Goal: Task Accomplishment & Management: Manage account settings

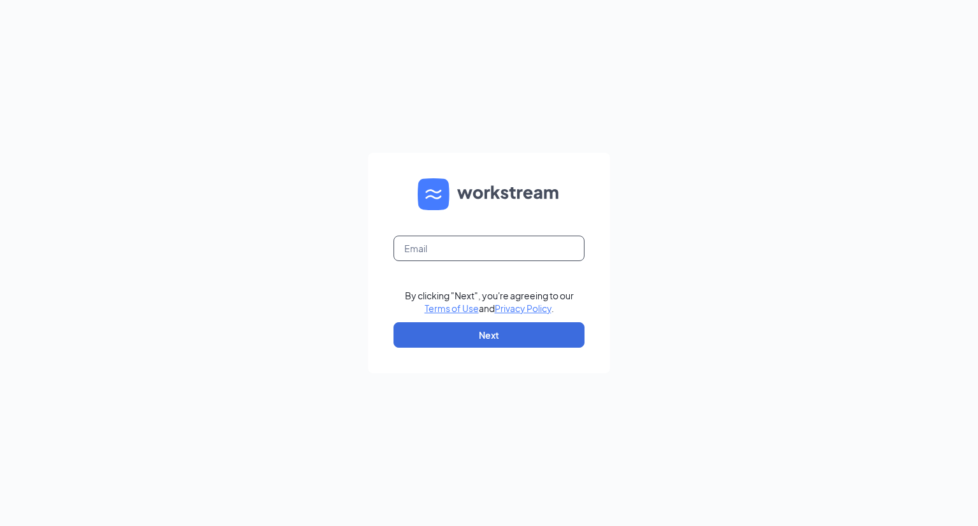
click at [528, 243] on input "text" at bounding box center [488, 248] width 191 height 25
type input "[EMAIL_ADDRESS][DOMAIN_NAME]"
click at [514, 339] on button "Next" at bounding box center [488, 334] width 191 height 25
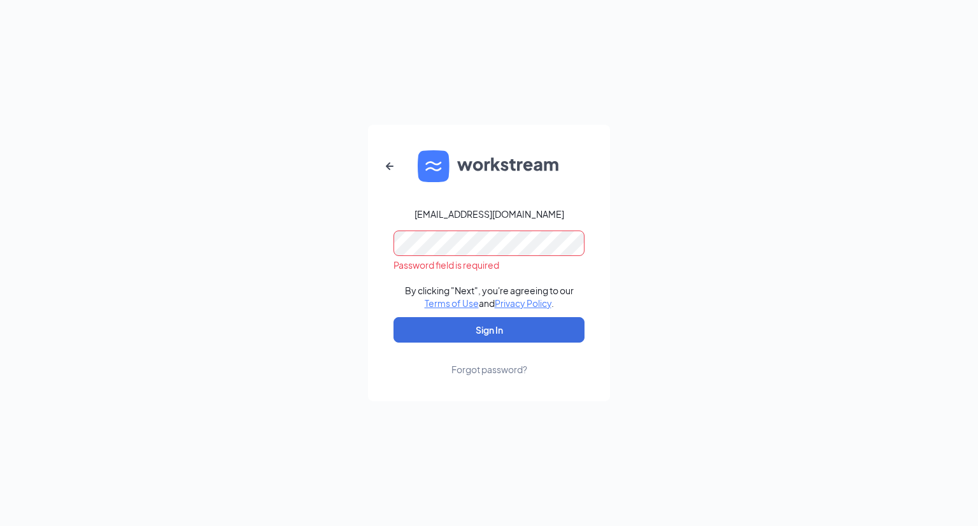
click at [494, 373] on div "Forgot password?" at bounding box center [489, 369] width 76 height 13
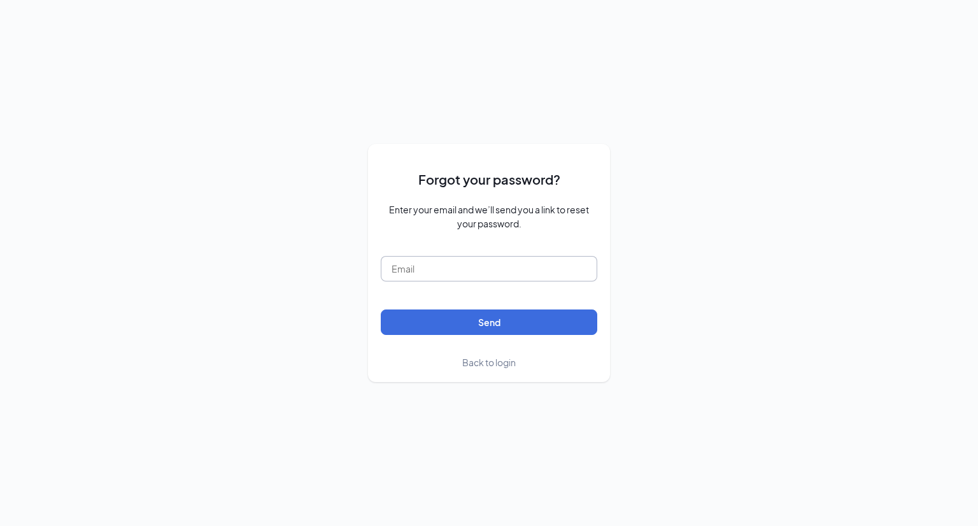
click at [451, 270] on input "text" at bounding box center [489, 268] width 216 height 25
type input "jrodrigue@nationalwestern.com"
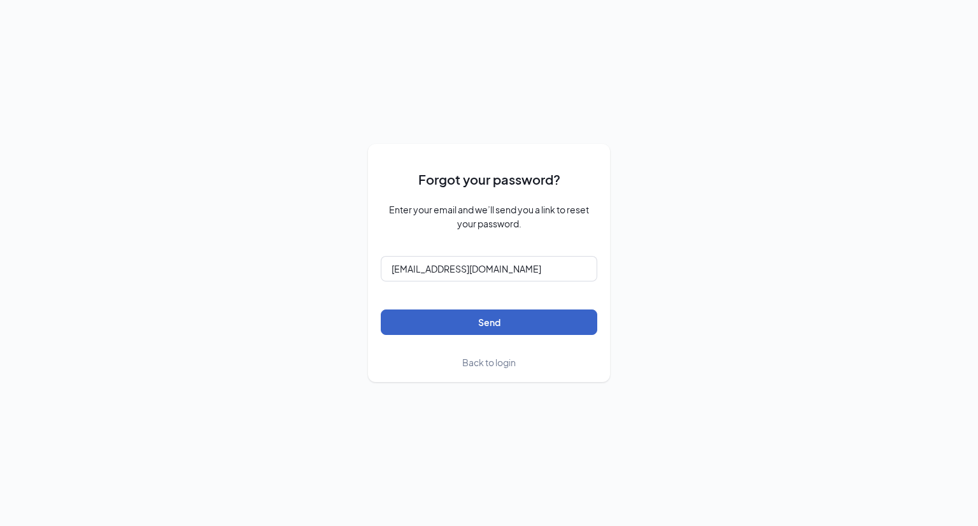
click at [463, 316] on button "Send" at bounding box center [489, 321] width 216 height 25
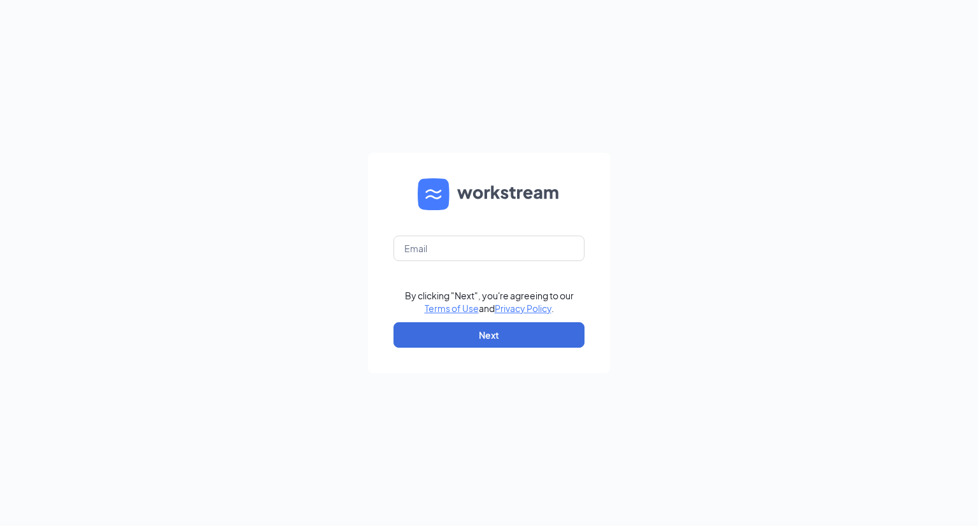
click at [510, 234] on form "By clicking "Next", you're agreeing to our Terms of Use and Privacy Policy . Ne…" at bounding box center [489, 263] width 242 height 220
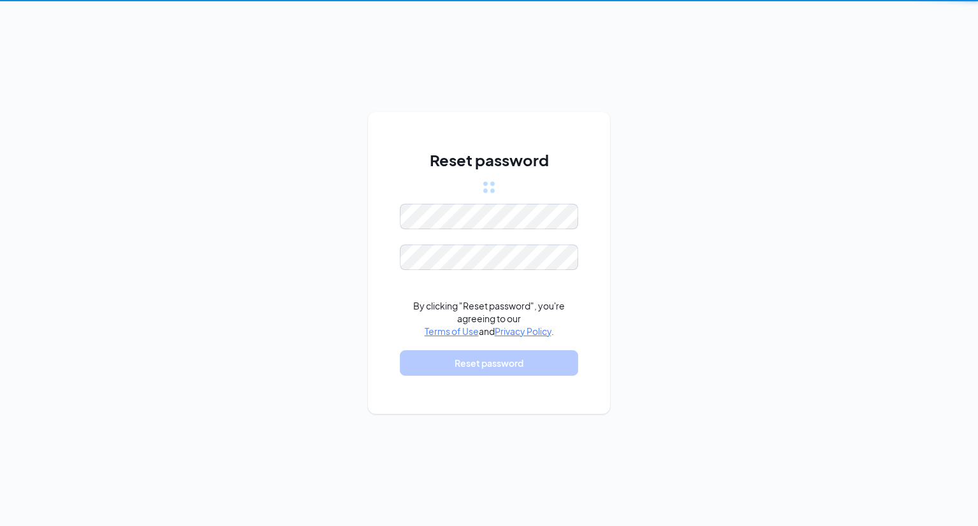
click at [535, 243] on form "By clicking "Reset password", you're agreeing to our Terms of Use and Privacy P…" at bounding box center [489, 296] width 178 height 184
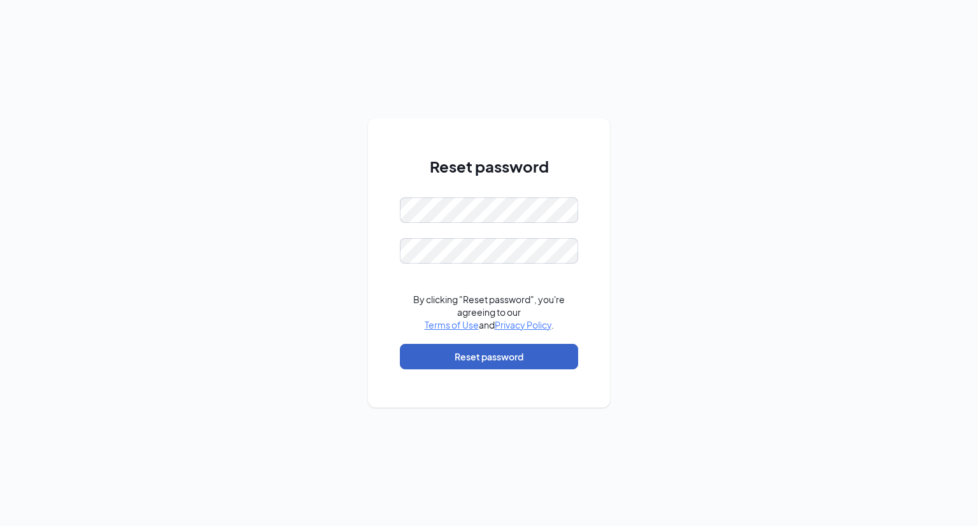
click at [462, 350] on button "Reset password" at bounding box center [489, 356] width 178 height 25
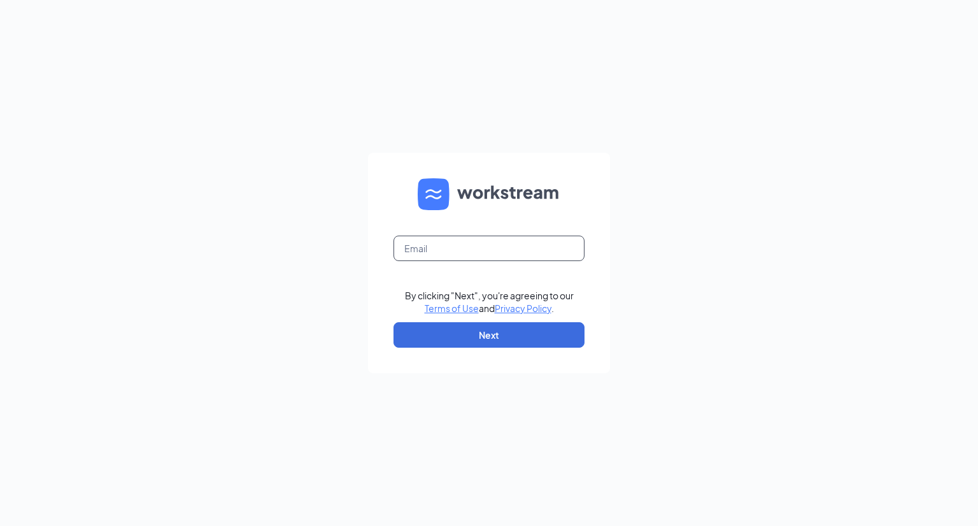
click at [546, 258] on input "text" at bounding box center [488, 248] width 191 height 25
type input "[EMAIL_ADDRESS][DOMAIN_NAME]"
click at [520, 330] on button "Next" at bounding box center [488, 334] width 191 height 25
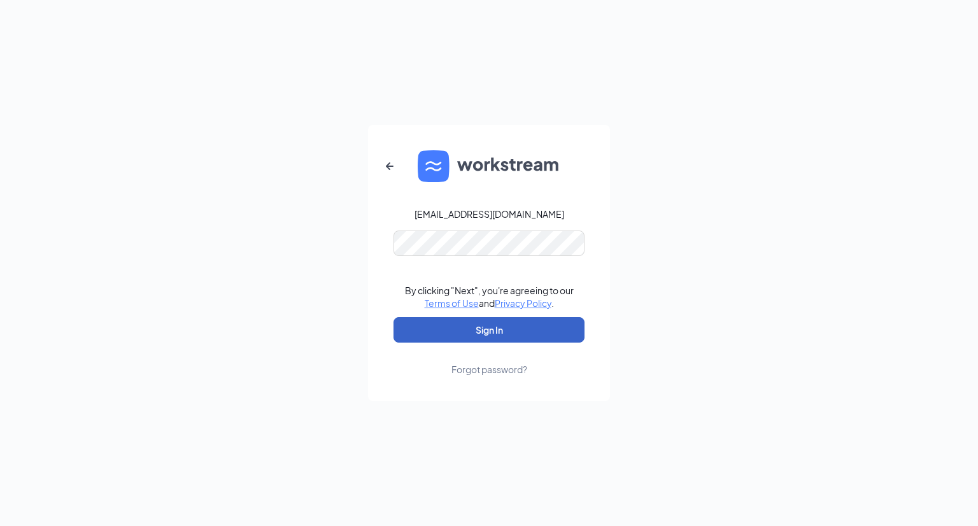
click at [518, 329] on button "Sign In" at bounding box center [488, 329] width 191 height 25
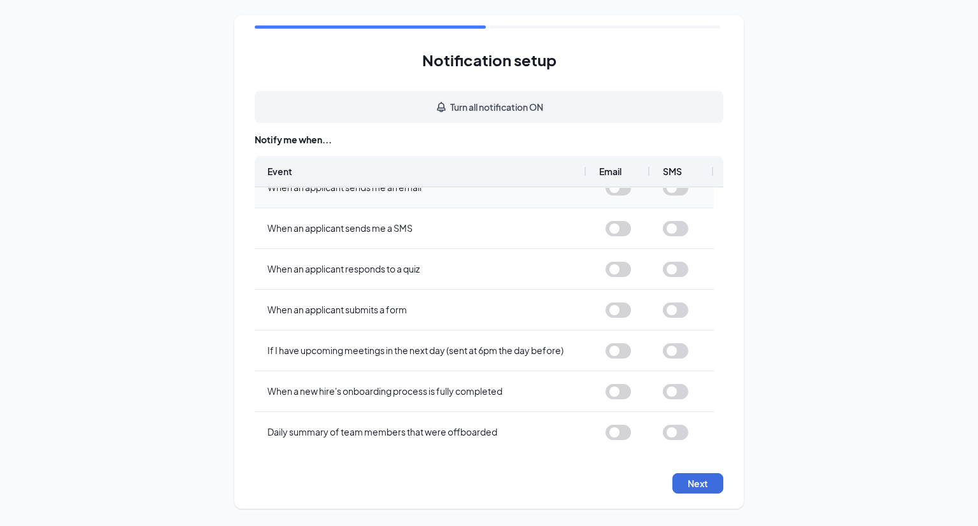
scroll to position [306, 0]
click at [698, 486] on button "Next" at bounding box center [697, 483] width 51 height 20
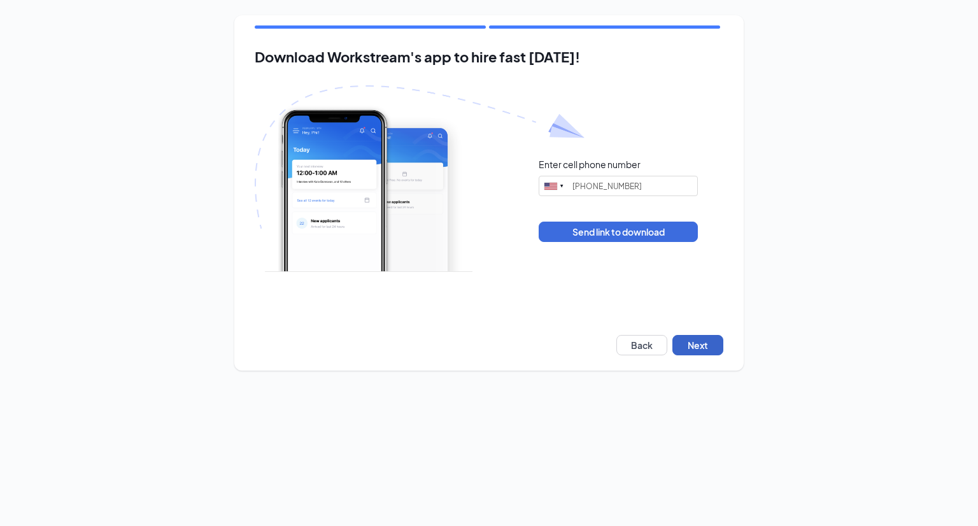
click at [693, 343] on button "Next" at bounding box center [697, 345] width 51 height 20
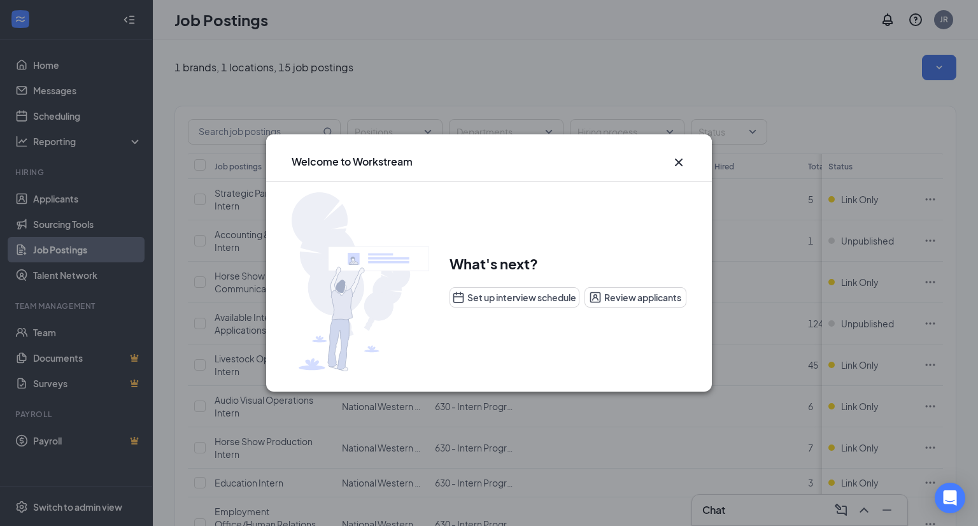
click at [683, 164] on icon "Cross" at bounding box center [678, 162] width 15 height 15
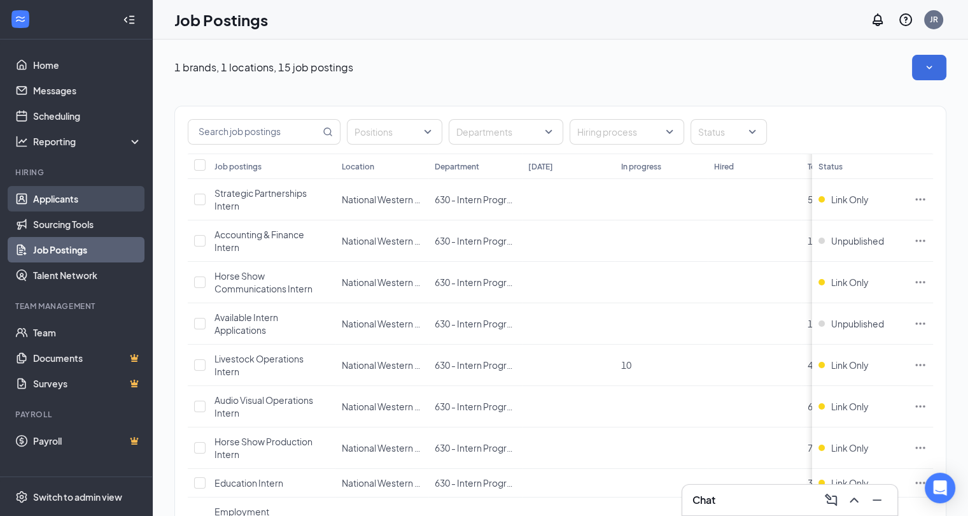
click at [89, 197] on link "Applicants" at bounding box center [87, 198] width 109 height 25
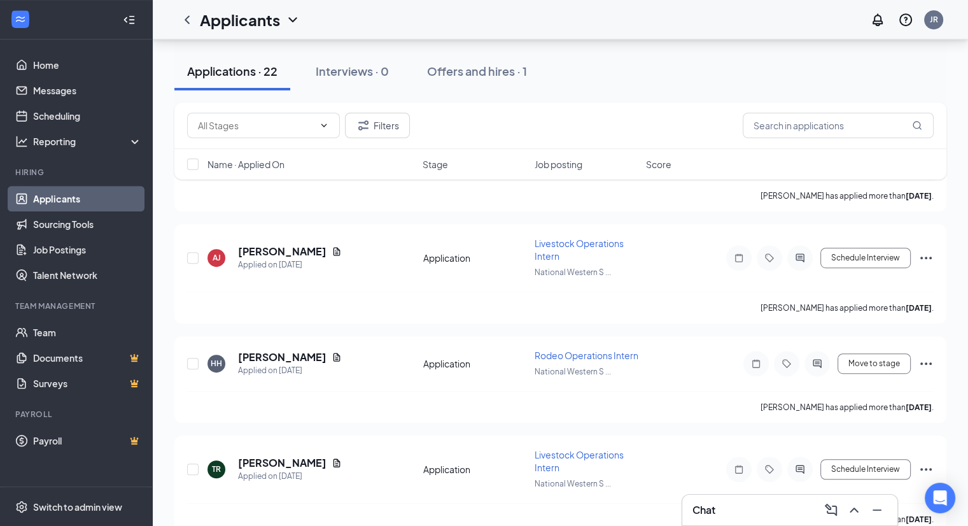
scroll to position [643, 0]
click at [583, 352] on span "Rodeo Operations Intern" at bounding box center [587, 355] width 104 height 11
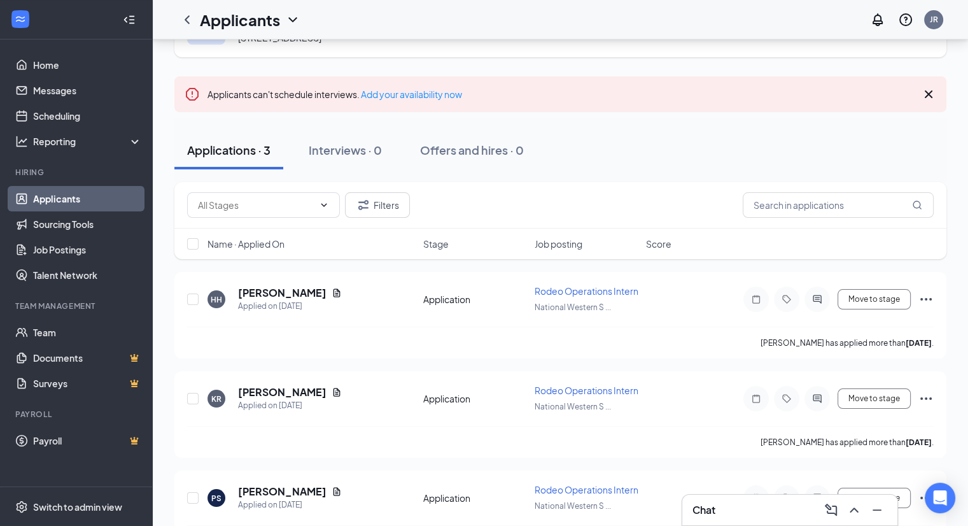
scroll to position [141, 0]
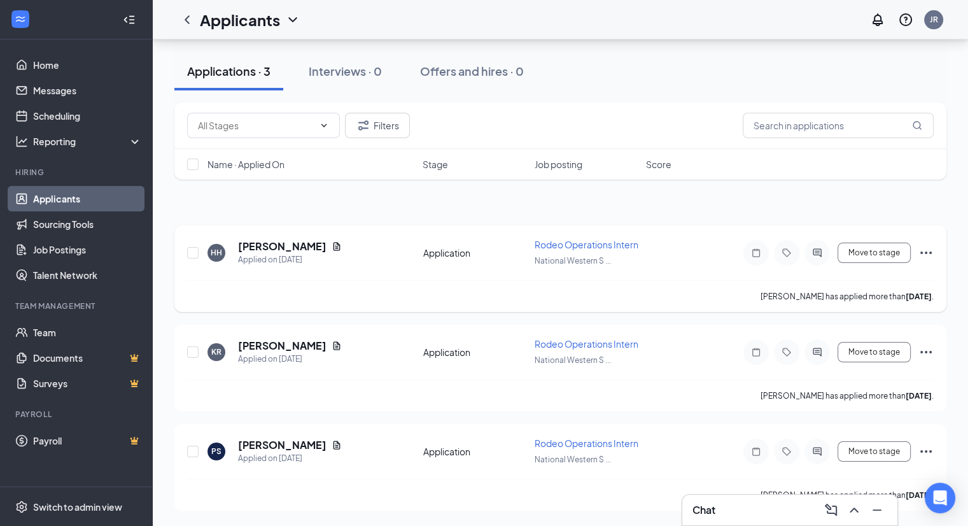
click at [390, 239] on div "HH [PERSON_NAME] Applied on [DATE]" at bounding box center [312, 252] width 208 height 27
click at [930, 245] on icon "Ellipses" at bounding box center [926, 252] width 15 height 15
click at [807, 92] on div "Applications · 3 Interviews · 0 Offers and hires · 0" at bounding box center [560, 71] width 772 height 64
click at [332, 241] on icon "Document" at bounding box center [337, 246] width 10 height 10
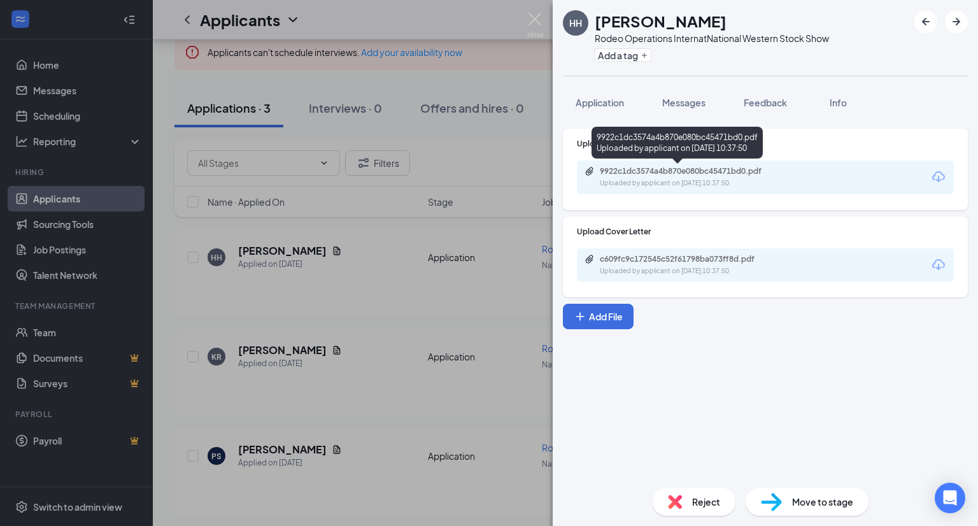
click at [719, 173] on div "9922c1dc3574a4b870e080bc45471bd0.pdf" at bounding box center [689, 171] width 178 height 10
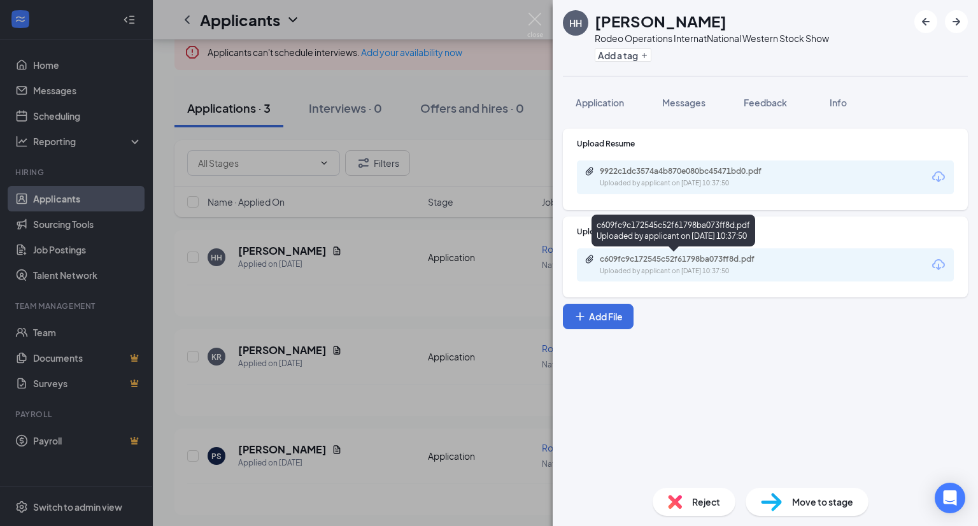
click at [680, 274] on div "Uploaded by applicant on [DATE] 10:37:50" at bounding box center [695, 271] width 191 height 10
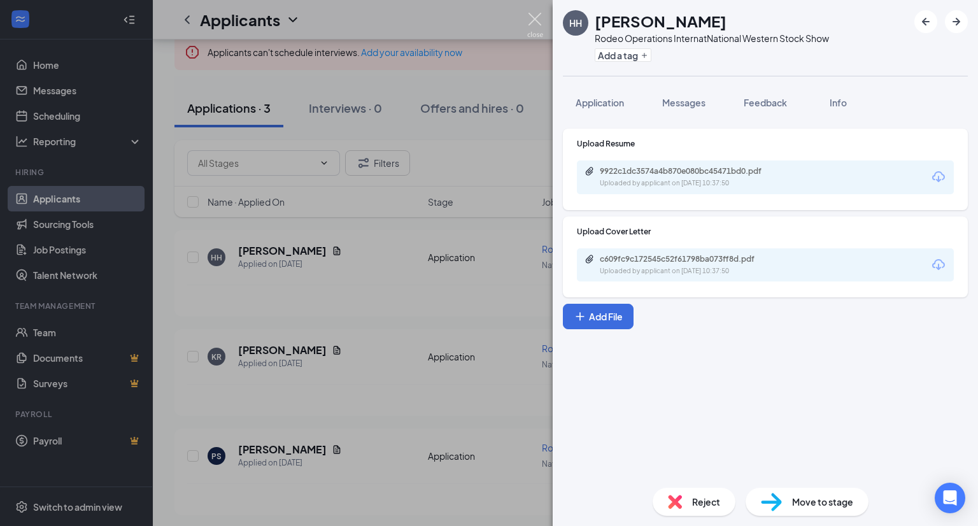
click at [532, 20] on img at bounding box center [535, 25] width 16 height 25
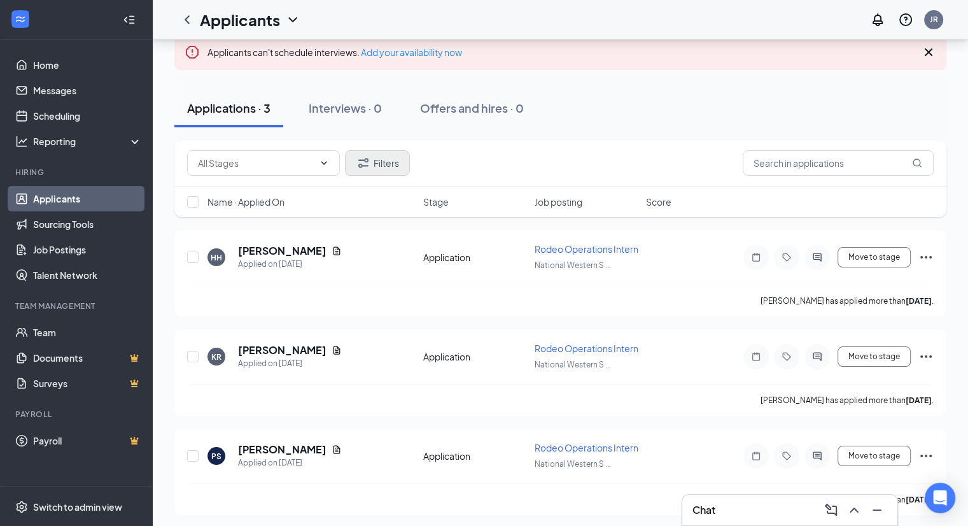
scroll to position [141, 0]
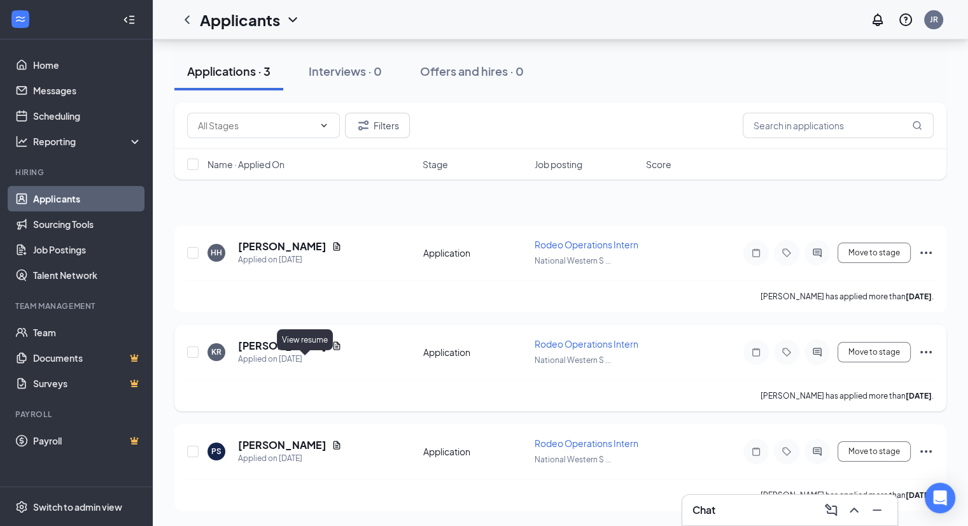
click at [334, 341] on icon "Document" at bounding box center [337, 345] width 7 height 8
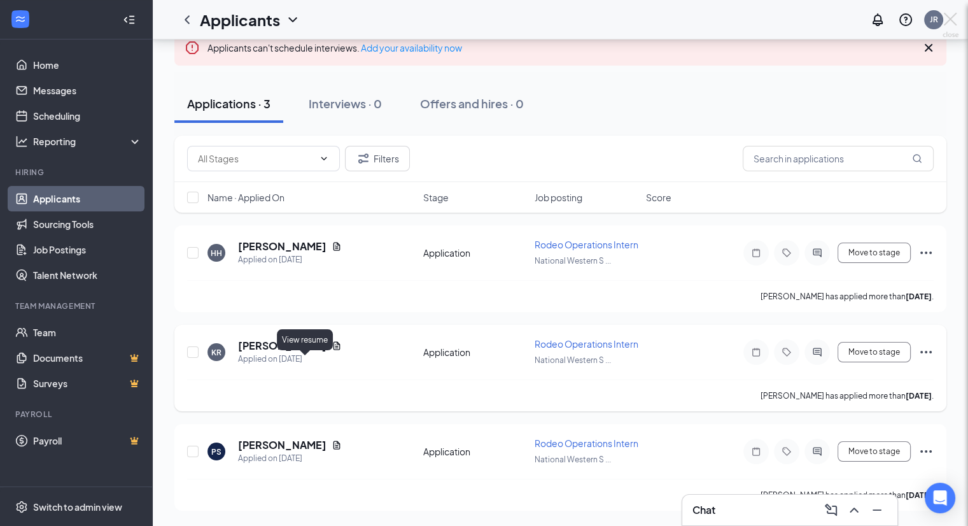
scroll to position [103, 0]
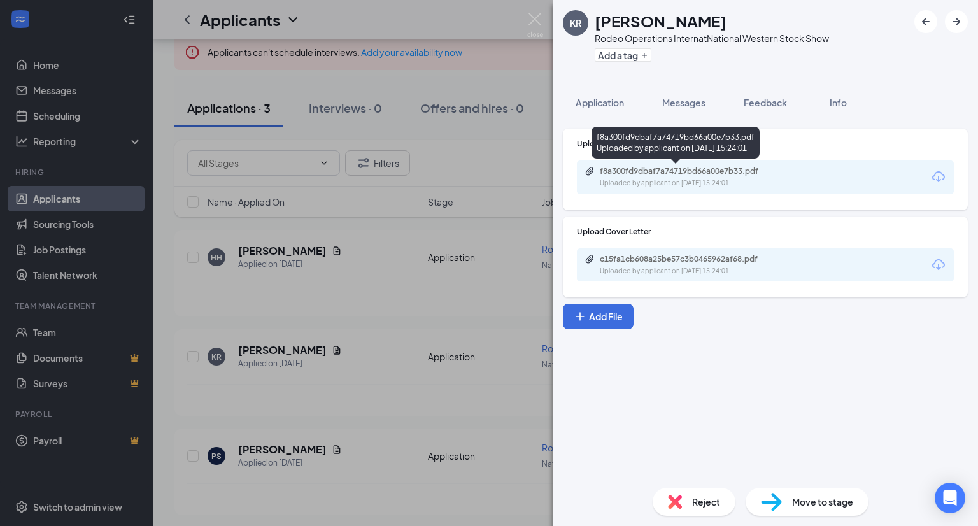
click at [728, 172] on div "f8a300fd9dbaf7a74719bd66a00e7b33.pdf" at bounding box center [689, 171] width 178 height 10
click at [478, 215] on div "KR [PERSON_NAME] Rodeo Operations Intern at National Western Stock Show Add a t…" at bounding box center [489, 263] width 978 height 526
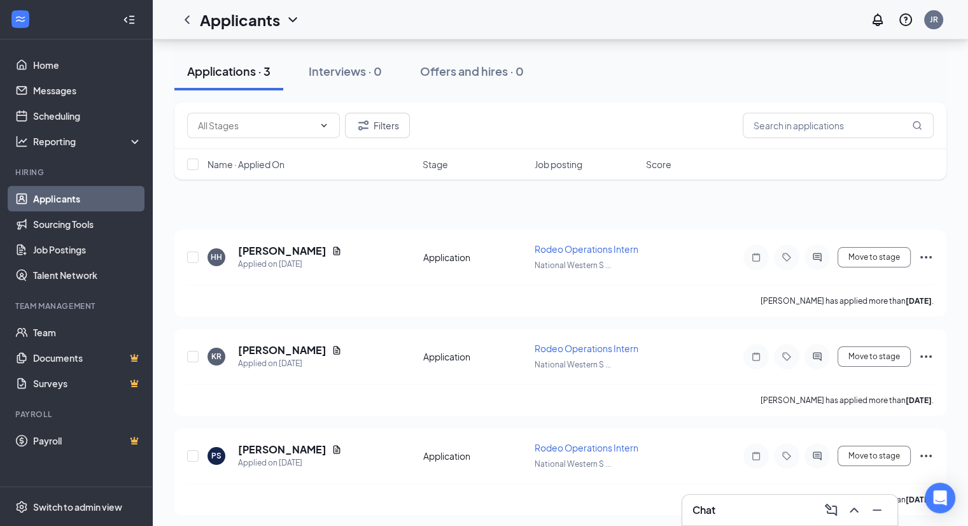
scroll to position [141, 0]
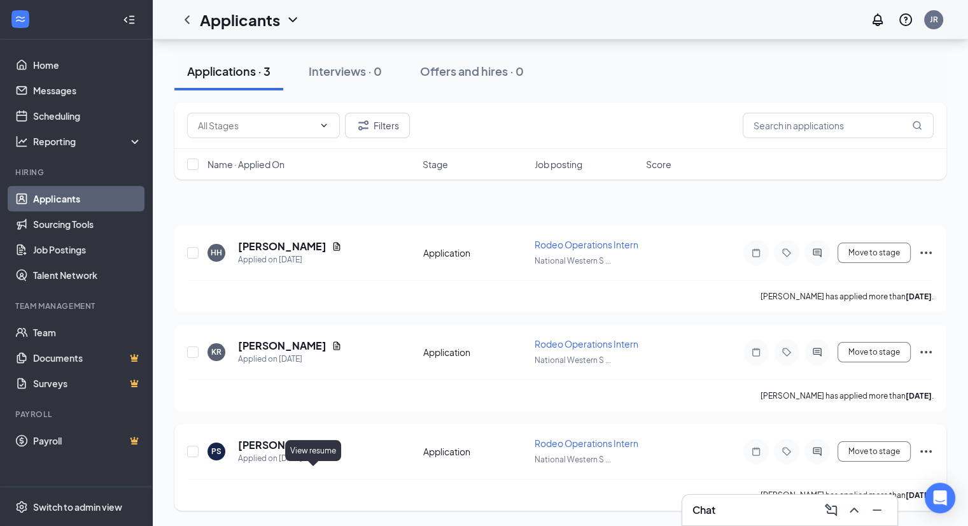
click at [332, 442] on icon "Document" at bounding box center [337, 445] width 10 height 10
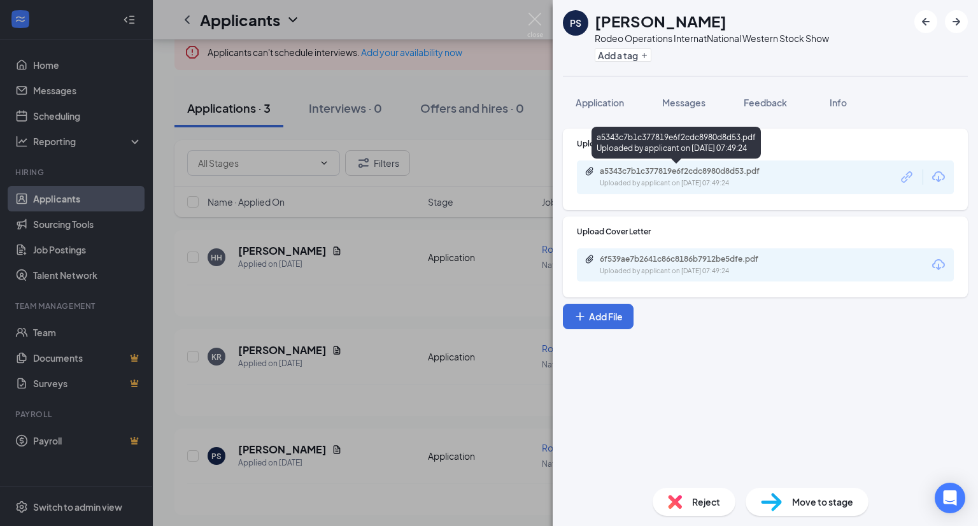
click at [721, 178] on div "Uploaded by applicant on [DATE] 07:49:24" at bounding box center [695, 183] width 191 height 10
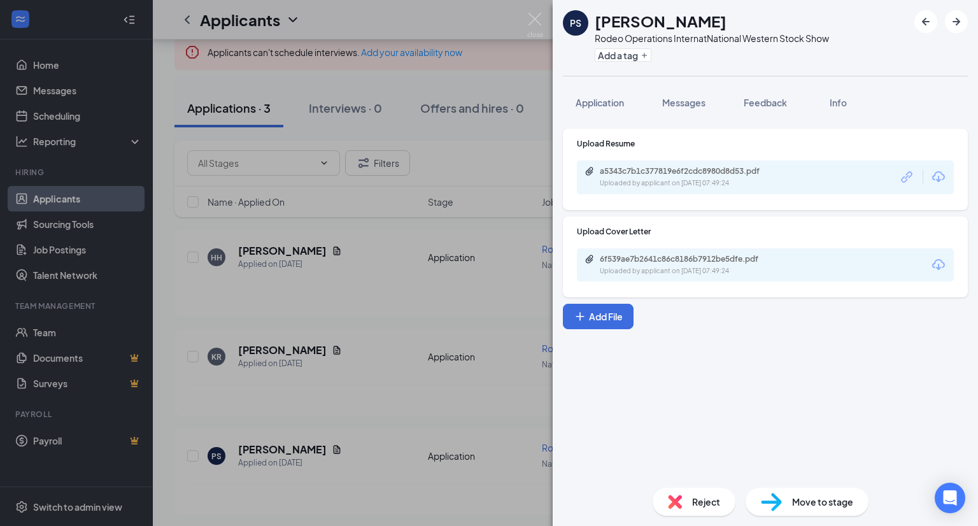
click at [520, 24] on div "[PERSON_NAME] Operations Intern at National Western Stock Show Add a tag Applic…" at bounding box center [489, 263] width 978 height 526
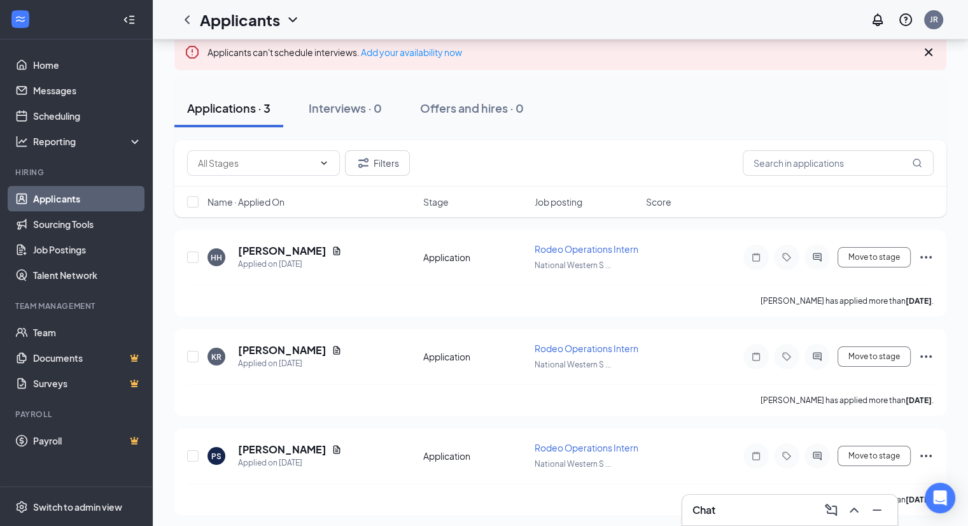
click at [91, 198] on link "Applicants" at bounding box center [87, 198] width 109 height 25
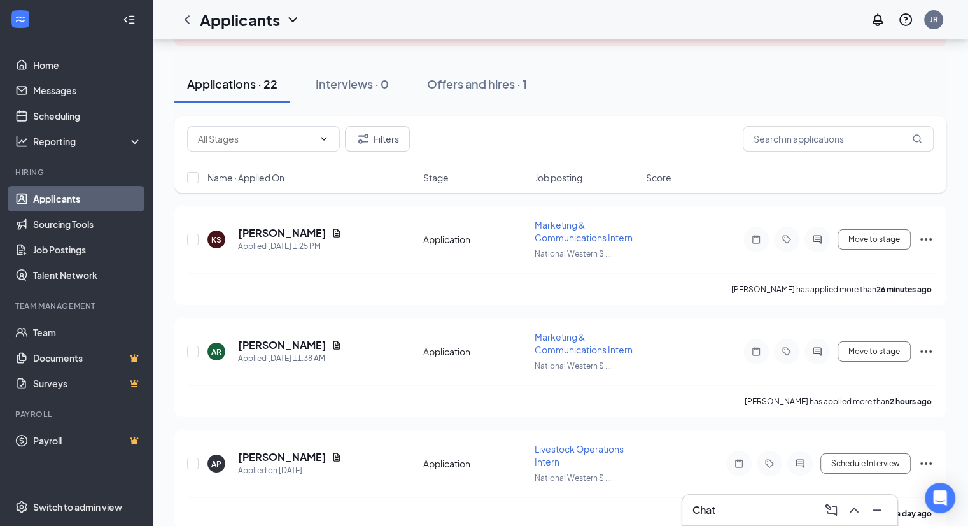
scroll to position [103, 0]
click at [518, 82] on div "Offers and hires · 1" at bounding box center [477, 82] width 100 height 16
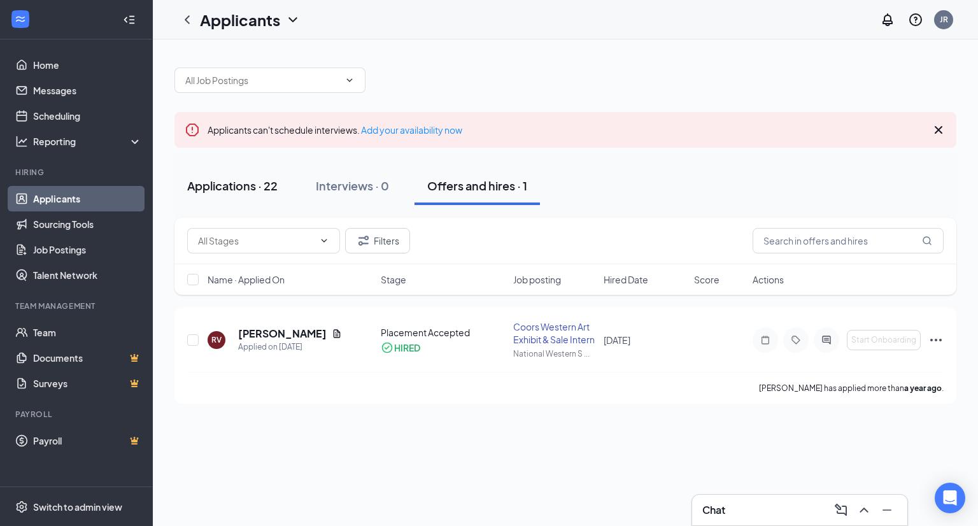
click at [252, 174] on button "Applications · 22" at bounding box center [232, 186] width 116 height 38
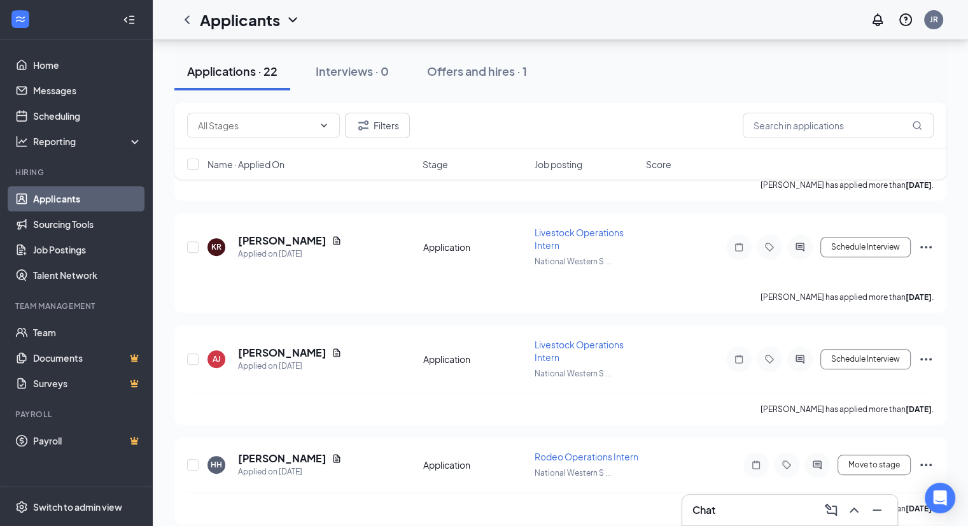
scroll to position [542, 0]
click at [557, 451] on span "Rodeo Operations Intern" at bounding box center [587, 456] width 104 height 11
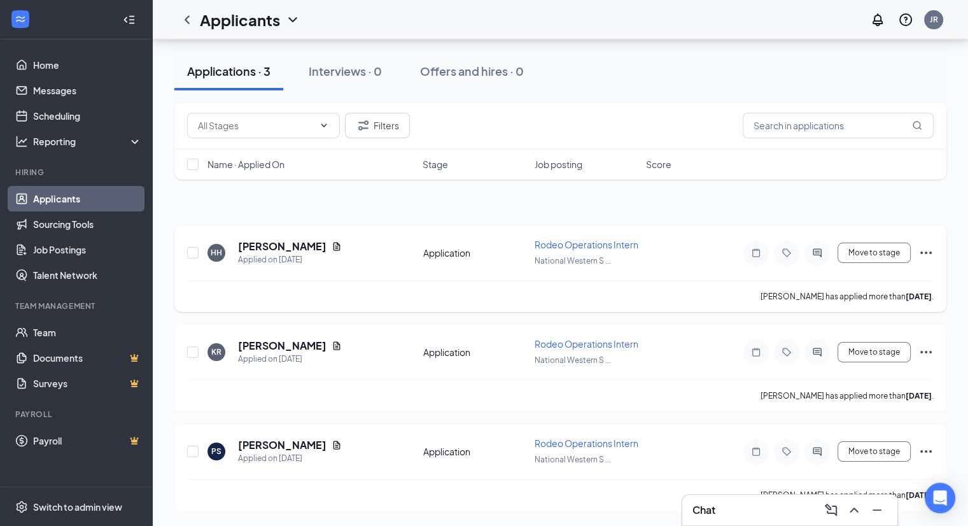
scroll to position [141, 0]
click at [930, 245] on icon "Ellipses" at bounding box center [926, 252] width 15 height 15
click at [793, 88] on div "Applications · 3 Interviews · 0 Offers and hires · 0" at bounding box center [560, 71] width 772 height 38
click at [927, 344] on icon "Ellipses" at bounding box center [926, 351] width 15 height 15
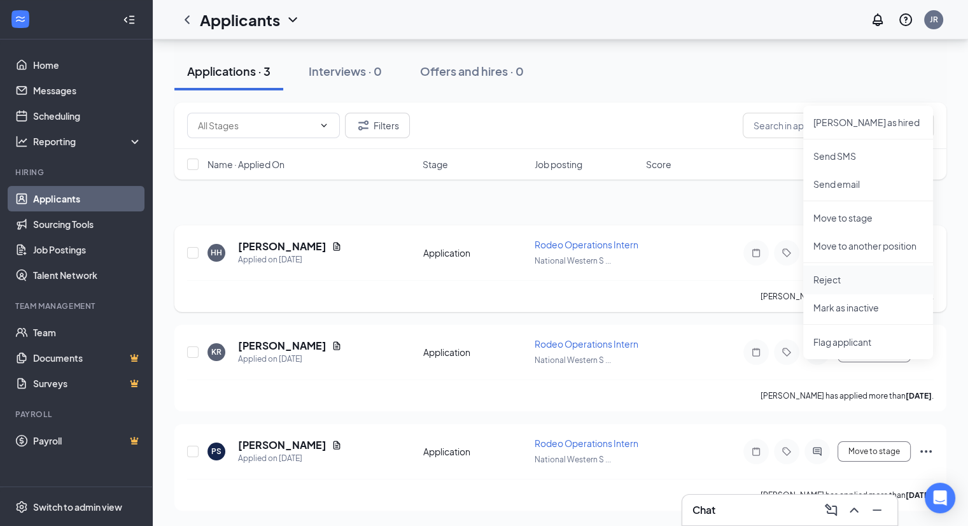
click at [899, 273] on p "Reject" at bounding box center [869, 279] width 110 height 13
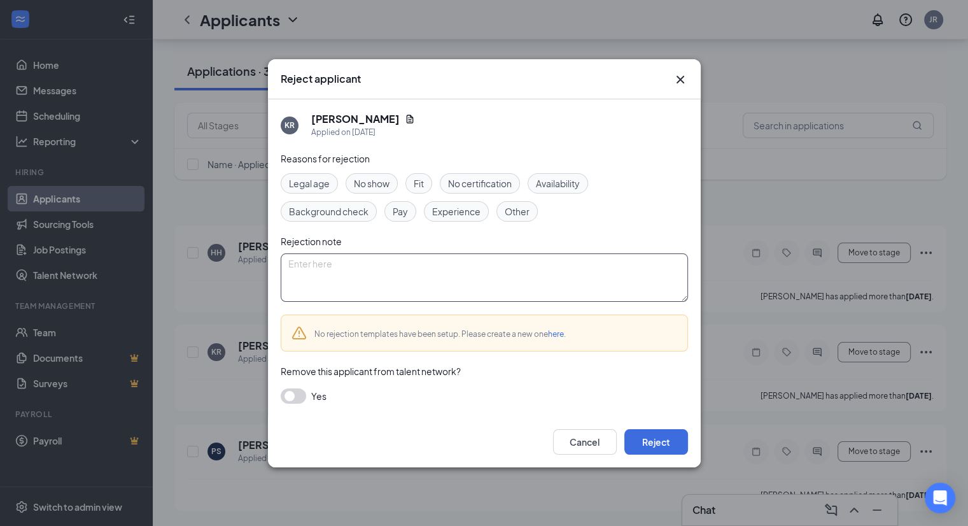
click at [573, 264] on textarea at bounding box center [484, 277] width 407 height 48
click at [407, 260] on textarea "In the past, [PERSON_NAME] has tried to hire upperclassmen" at bounding box center [484, 277] width 407 height 48
click at [453, 265] on textarea "In the past, [PERSON_NAME] has tried to stick to hire upperclassmen" at bounding box center [484, 277] width 407 height 48
click at [535, 262] on textarea "In the past, [PERSON_NAME] has tried to stick to hiring upperclassmen" at bounding box center [484, 277] width 407 height 48
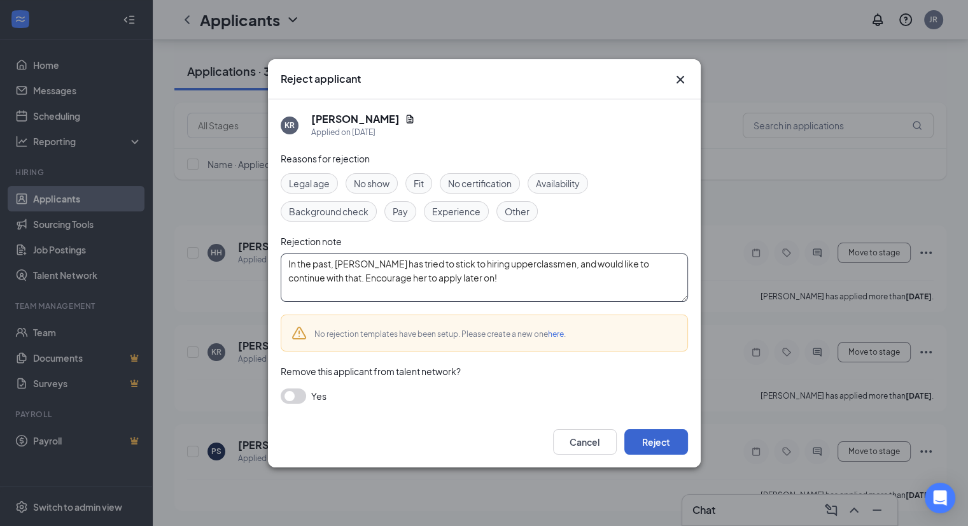
type textarea "In the past, [PERSON_NAME] has tried to stick to hiring upperclassmen, and woul…"
click at [650, 444] on button "Reject" at bounding box center [657, 441] width 64 height 25
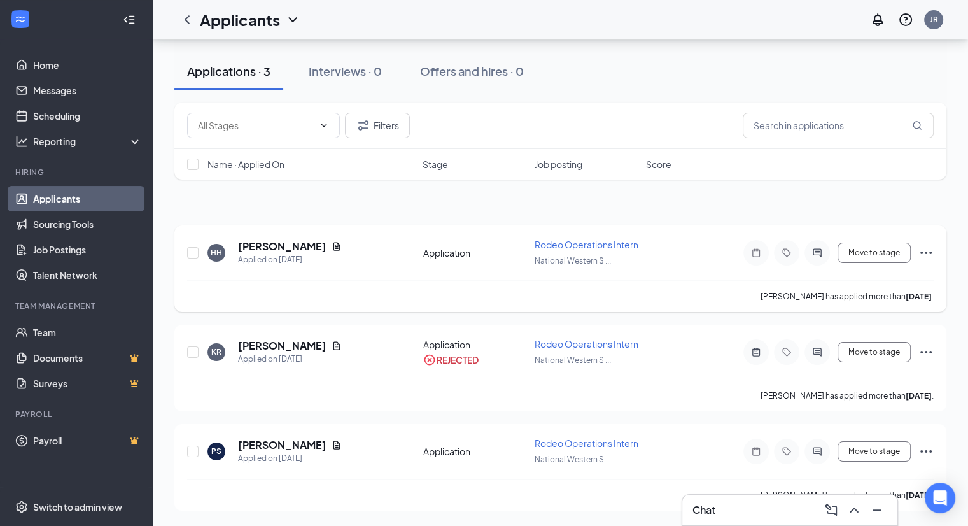
click at [923, 245] on icon "Ellipses" at bounding box center [926, 252] width 15 height 15
click at [851, 190] on div "Filters Name · Applied On Stage Job posting Score" at bounding box center [560, 148] width 772 height 90
click at [107, 199] on link "Applicants" at bounding box center [87, 198] width 109 height 25
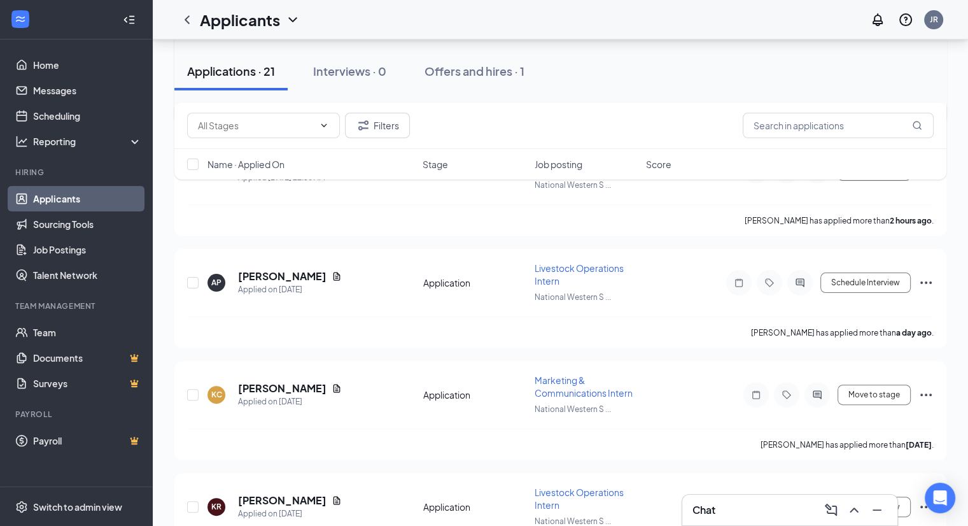
scroll to position [46, 0]
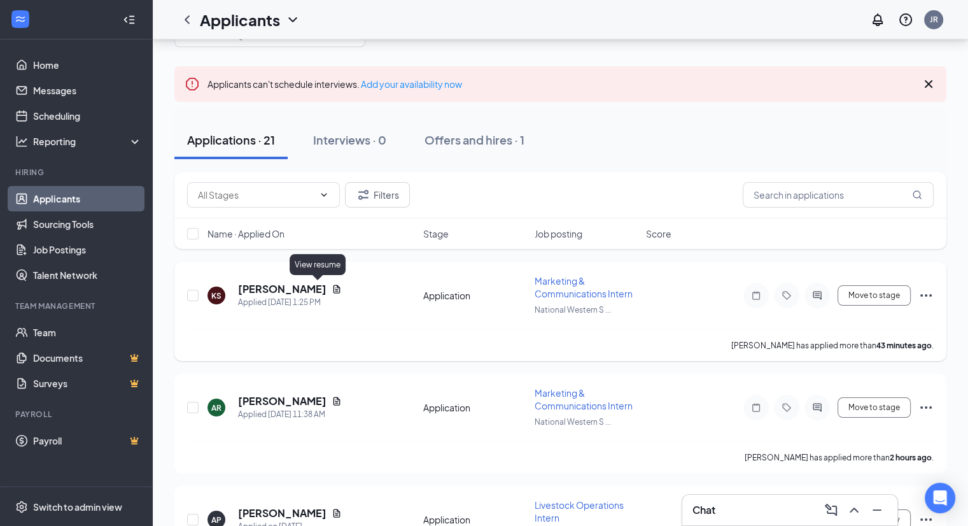
click at [334, 290] on icon "Document" at bounding box center [337, 289] width 7 height 8
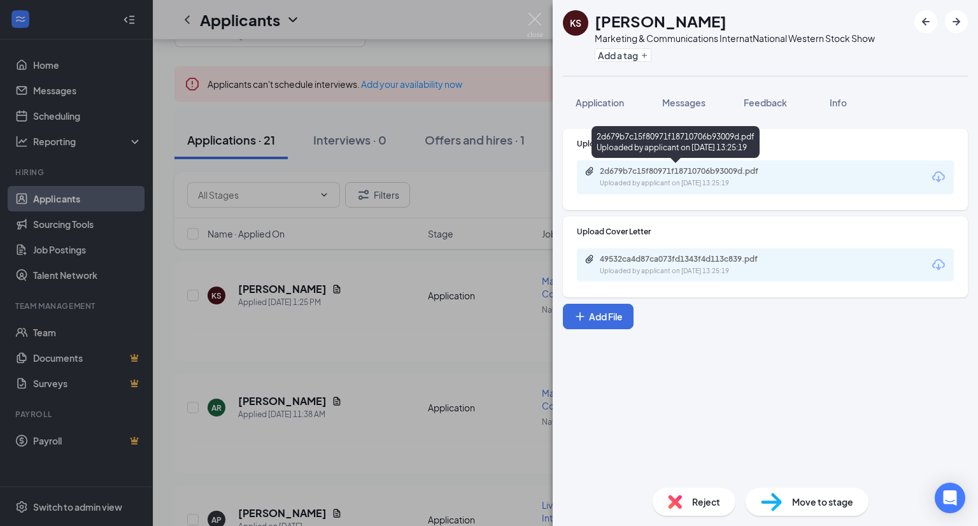
click at [770, 176] on div "2d679b7c15f80971f18710706b93009d.pdf" at bounding box center [689, 171] width 178 height 10
click at [430, 155] on div "KS [PERSON_NAME] Marketing & Communications Intern at National Western Stock Sh…" at bounding box center [489, 263] width 978 height 526
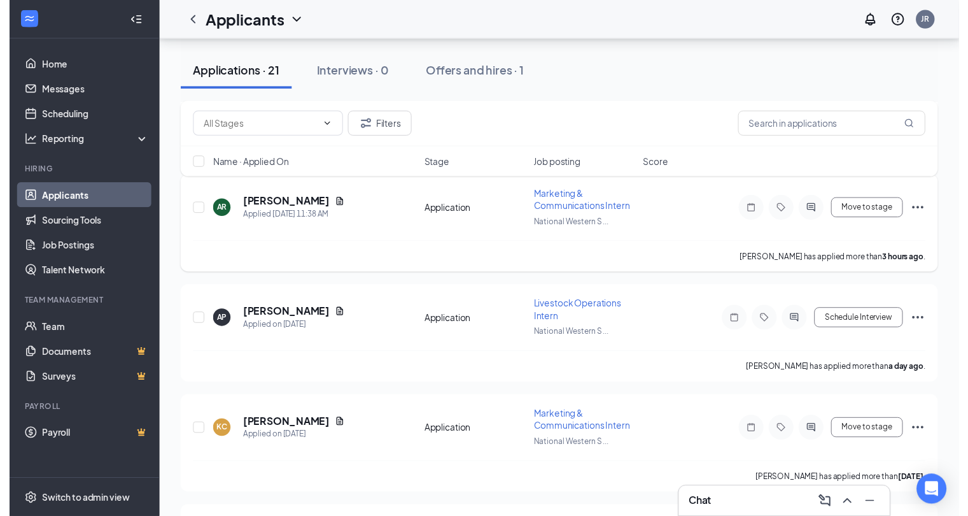
scroll to position [243, 0]
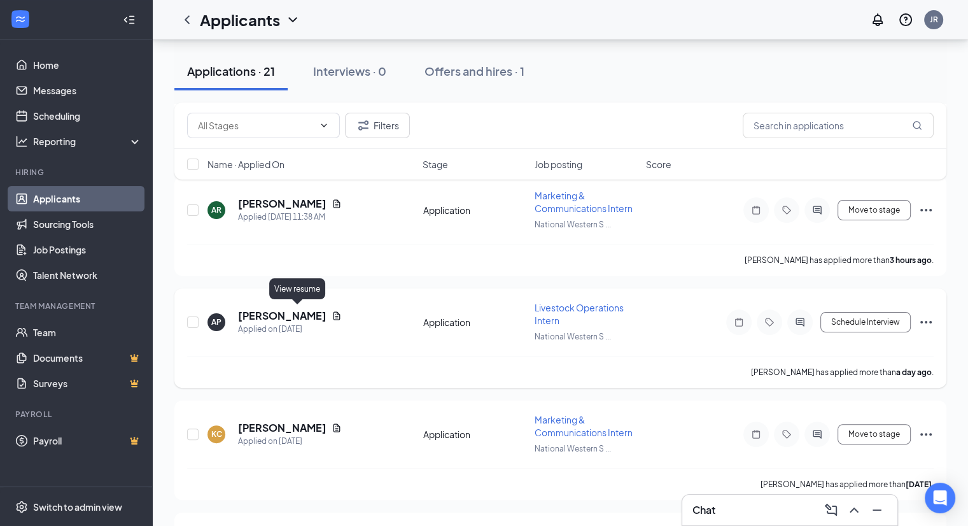
click at [332, 314] on icon "Document" at bounding box center [337, 316] width 10 height 10
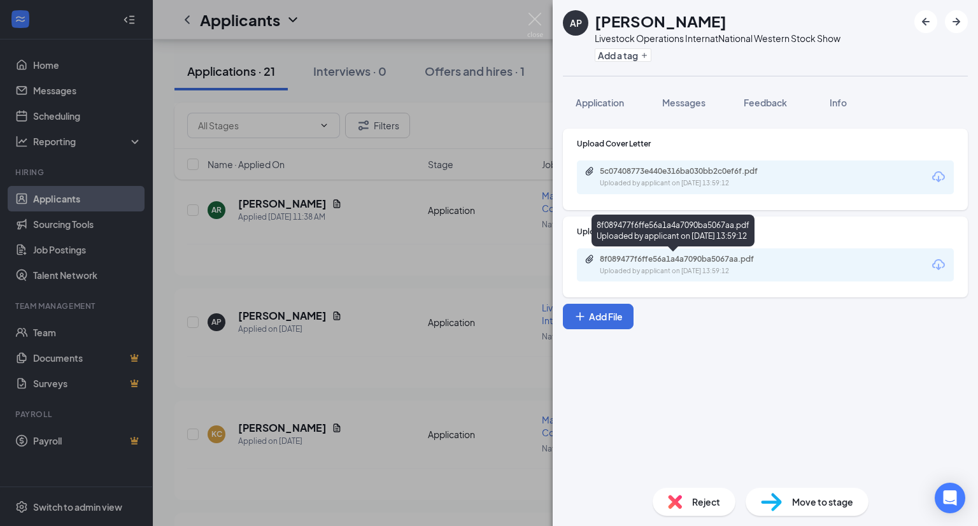
click at [728, 264] on div "8f089477f6ffe56a1a4a7090ba5067aa.pdf Uploaded by applicant on [DATE] 13:59:12" at bounding box center [687, 265] width 206 height 22
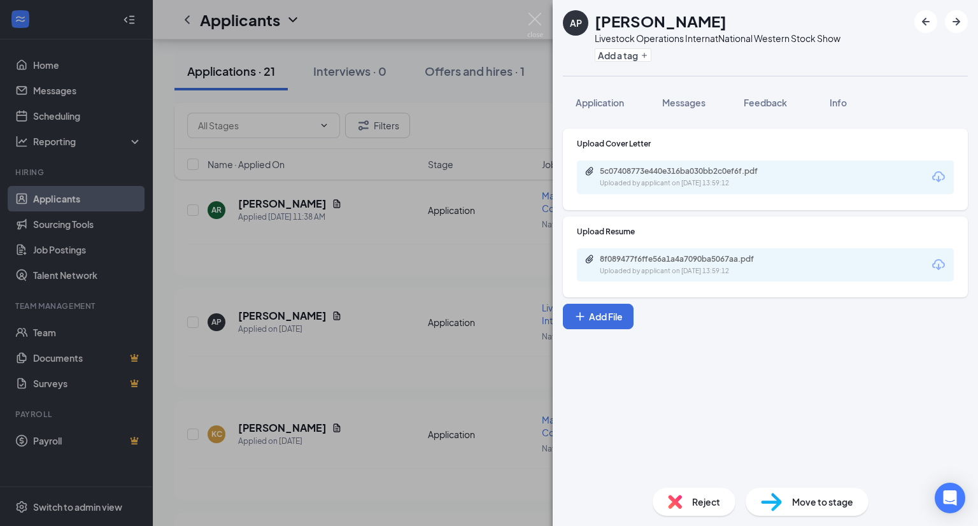
click at [456, 248] on div "AP [PERSON_NAME] Livestock Operations Intern at National Western Stock Show Add…" at bounding box center [489, 263] width 978 height 526
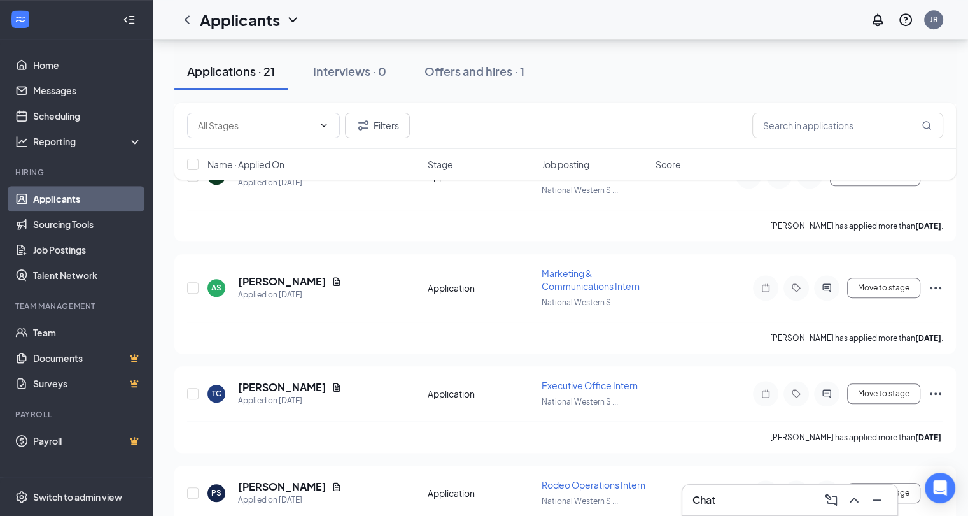
scroll to position [936, 0]
click at [456, 367] on div "TC [PERSON_NAME] Applied on [DATE] Application Executive Office Intern National…" at bounding box center [565, 410] width 782 height 87
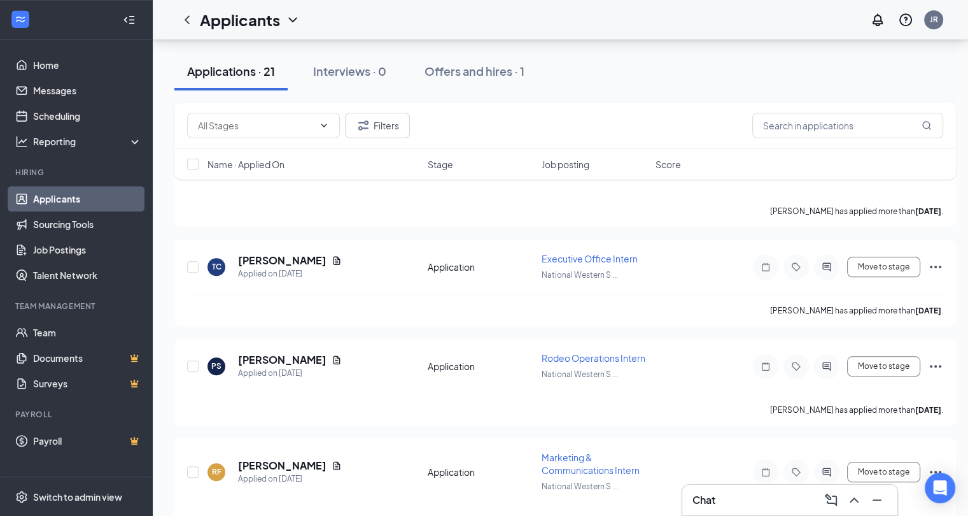
scroll to position [1054, 0]
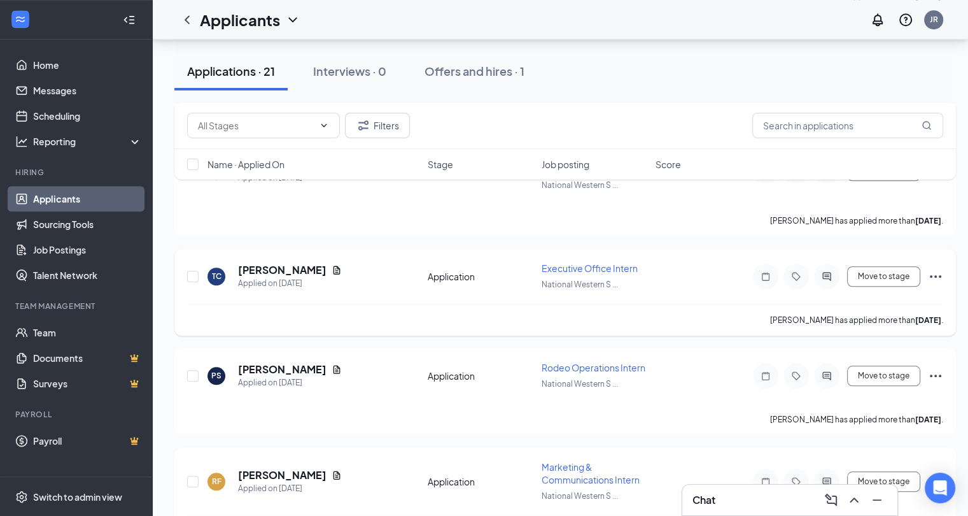
click at [578, 262] on span "Executive Office Intern" at bounding box center [590, 267] width 96 height 11
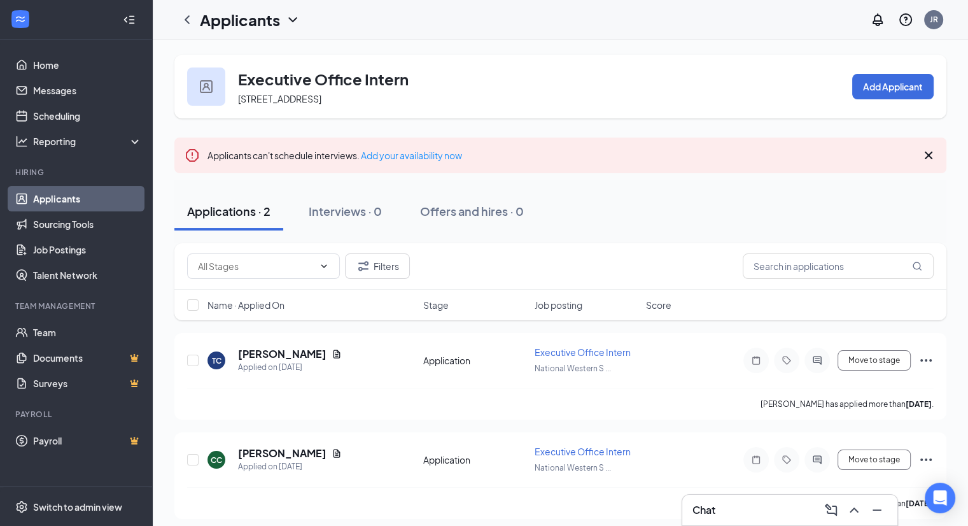
scroll to position [5, 0]
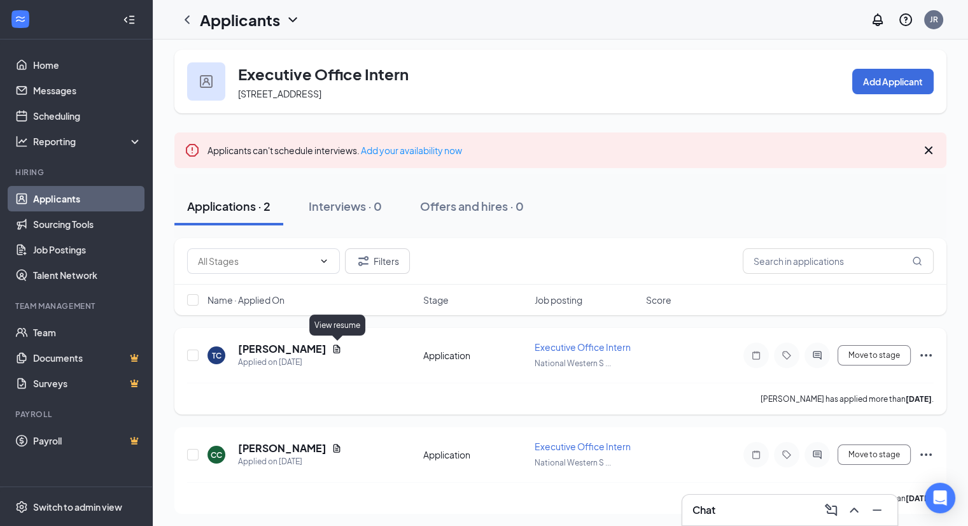
click at [332, 349] on icon "Document" at bounding box center [337, 349] width 10 height 10
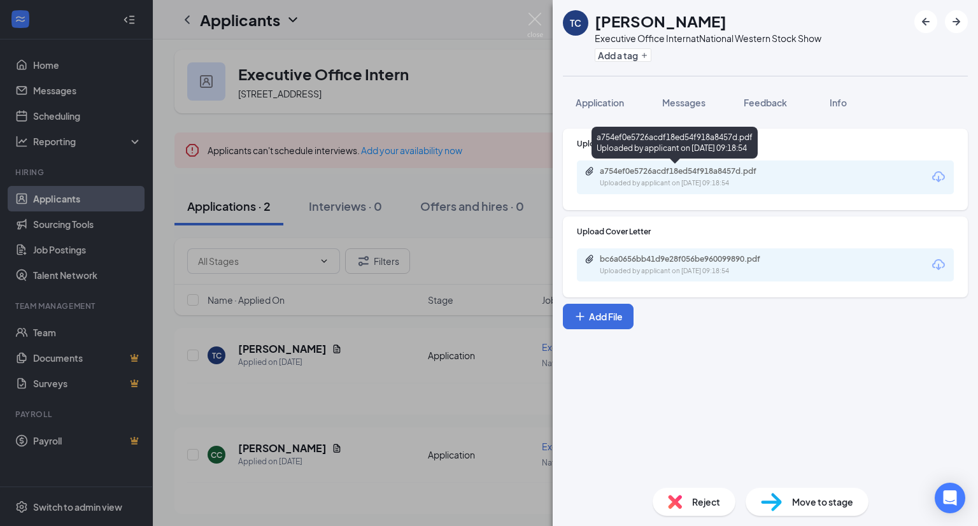
click at [646, 179] on div "Uploaded by applicant on [DATE] 09:18:54" at bounding box center [695, 183] width 191 height 10
click at [502, 246] on div "TC [PERSON_NAME] Executive Office Intern at National Western Stock Show Add a t…" at bounding box center [489, 263] width 978 height 526
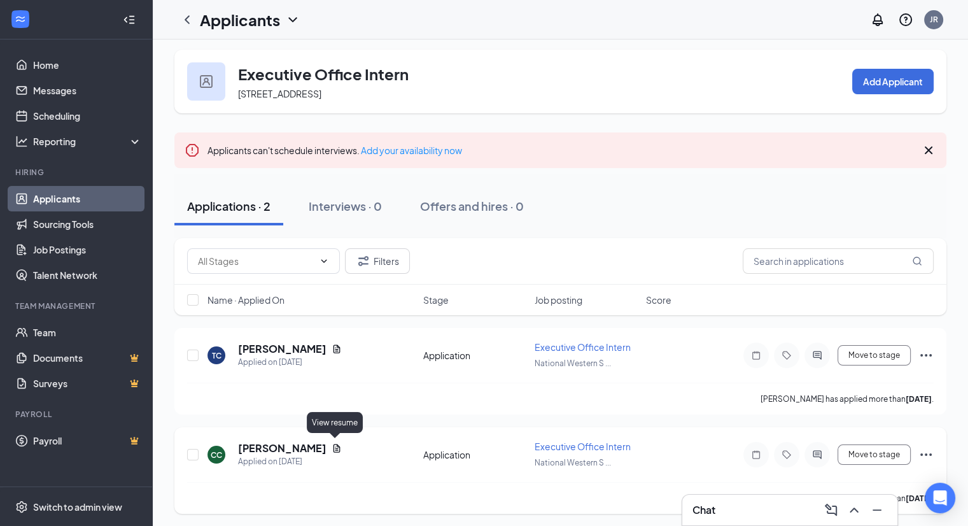
click at [339, 447] on icon "Document" at bounding box center [337, 448] width 10 height 10
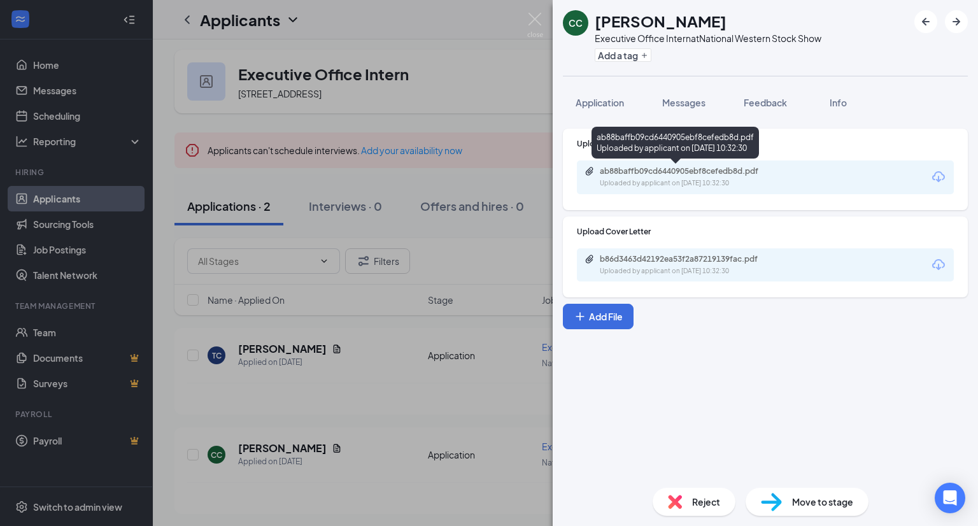
click at [682, 171] on div "ab88baffb09cd6440905ebf8cefedb8d.pdf" at bounding box center [689, 171] width 178 height 10
click at [494, 263] on div "CC [PERSON_NAME] Executive Office Intern at National Western Stock Show Add a t…" at bounding box center [489, 263] width 978 height 526
